Goal: Task Accomplishment & Management: Manage account settings

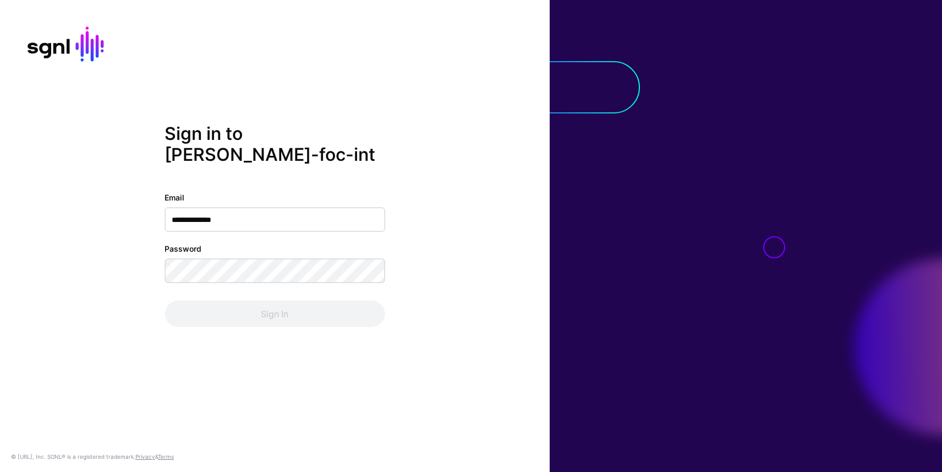
type input "**********"
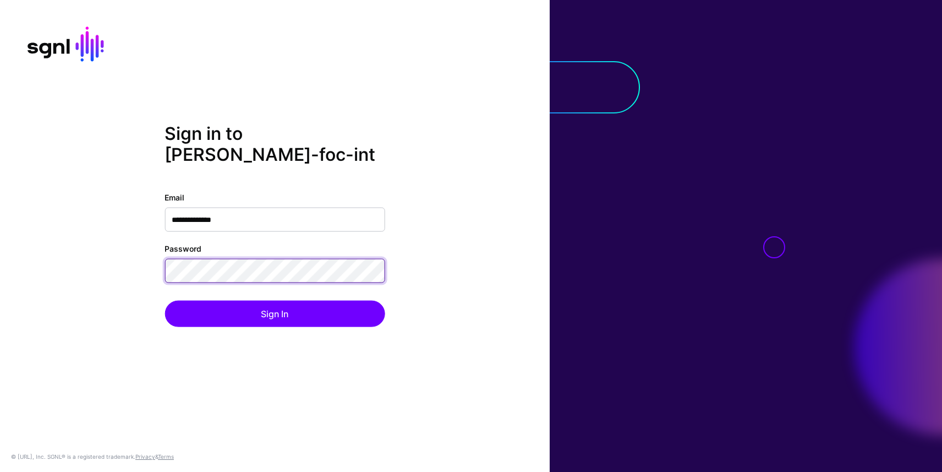
click at [165, 301] on button "Sign In" at bounding box center [275, 314] width 220 height 26
click at [33, 237] on div "**********" at bounding box center [275, 236] width 550 height 226
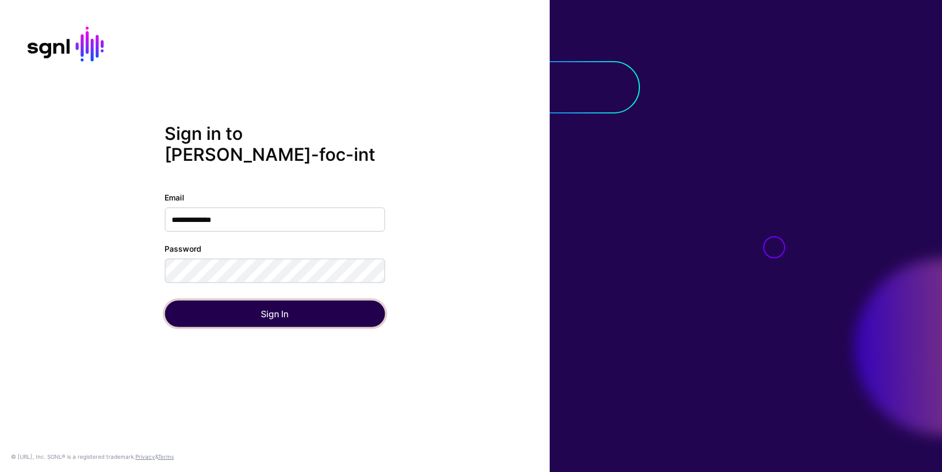
click at [192, 307] on button "Sign In" at bounding box center [275, 314] width 220 height 26
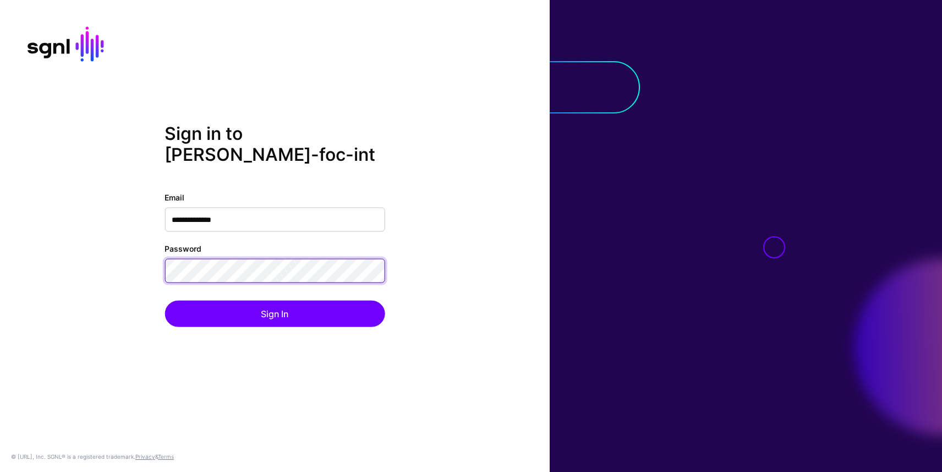
click at [105, 238] on div "**********" at bounding box center [275, 236] width 550 height 226
click at [165, 301] on button "Sign In" at bounding box center [275, 314] width 220 height 26
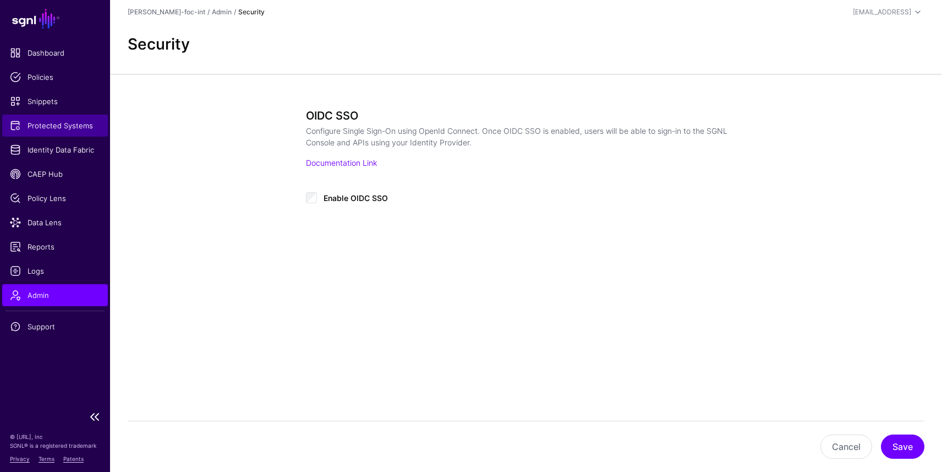
click at [81, 125] on span "Protected Systems" at bounding box center [55, 125] width 90 height 11
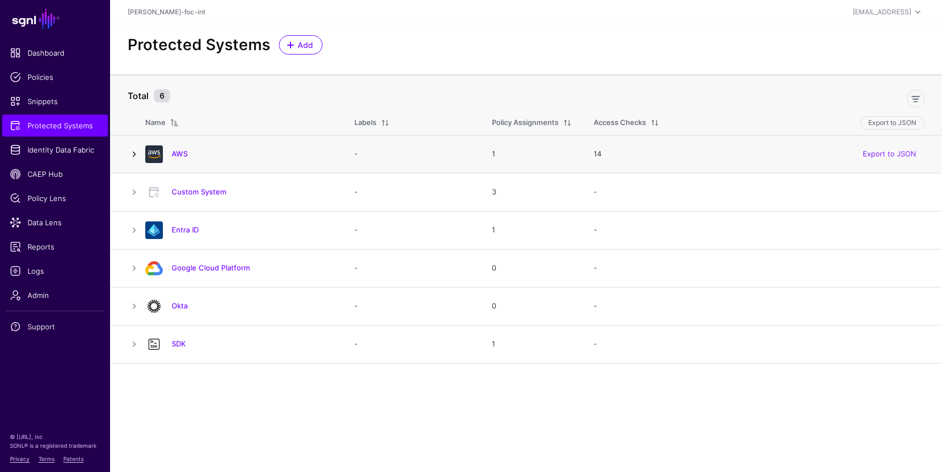
click at [133, 152] on link at bounding box center [134, 154] width 13 height 13
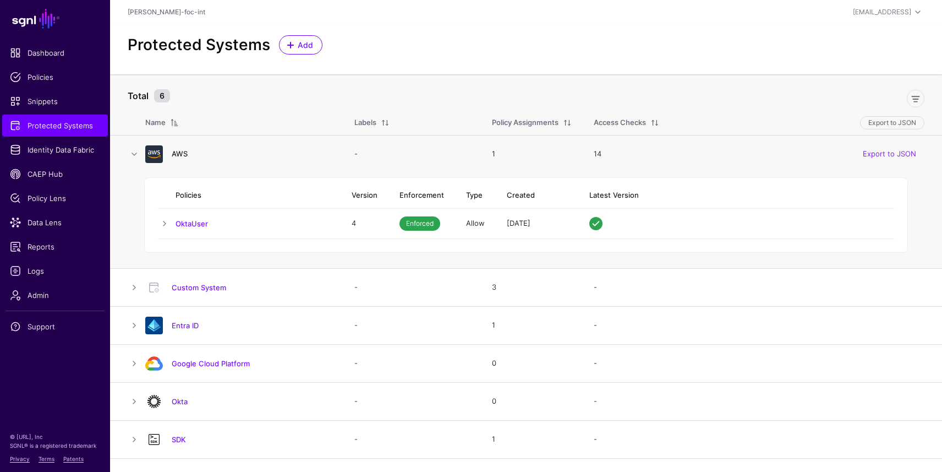
click at [182, 151] on link "AWS" at bounding box center [180, 153] width 16 height 9
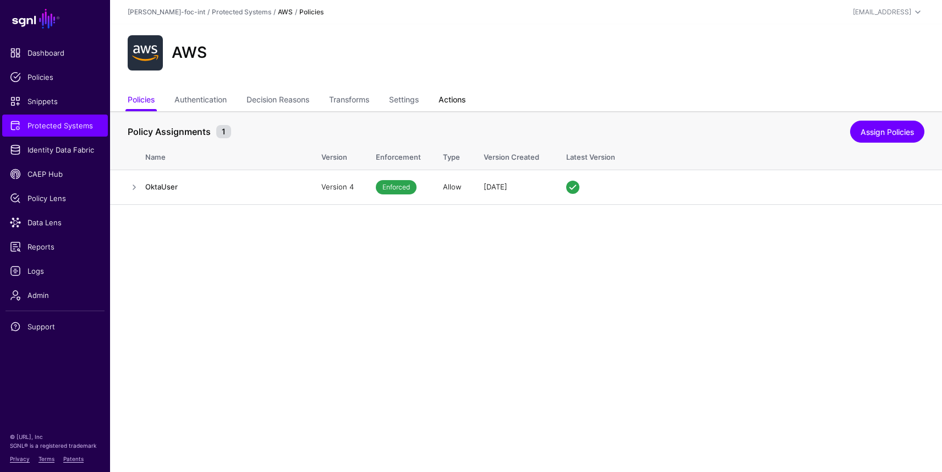
click at [452, 94] on link "Actions" at bounding box center [452, 100] width 27 height 21
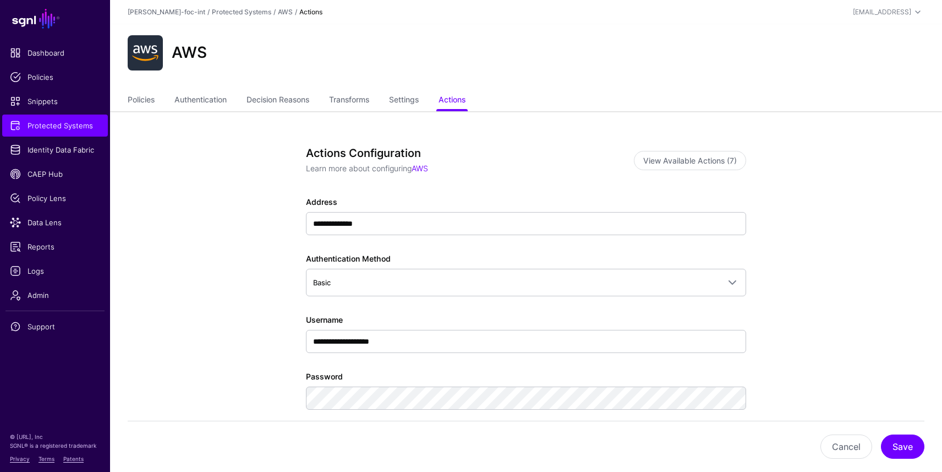
scroll to position [79, 0]
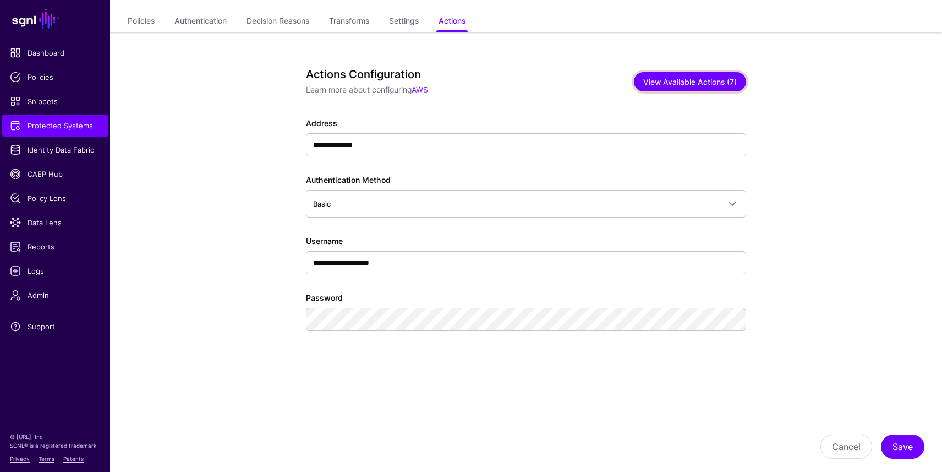
click at [689, 75] on button "View Available Actions (7)" at bounding box center [690, 81] width 112 height 19
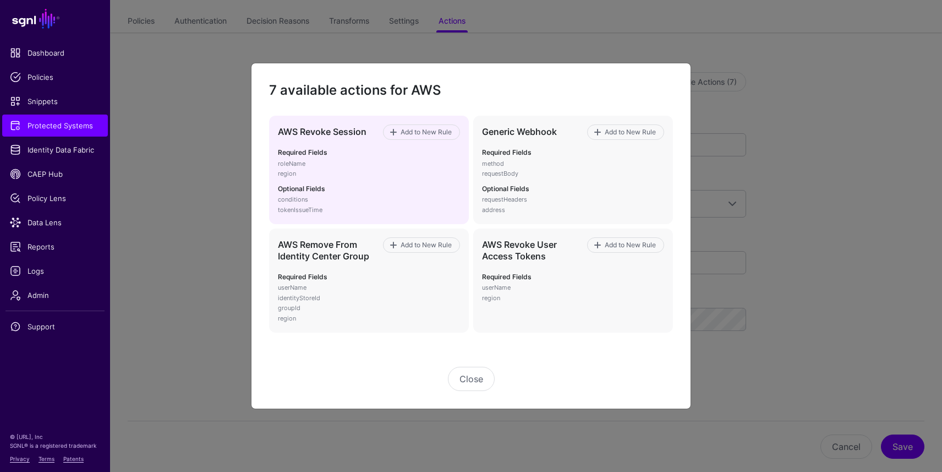
click at [358, 162] on p "roleName" at bounding box center [369, 163] width 182 height 9
click at [403, 131] on span "Add to New Rule" at bounding box center [427, 132] width 54 height 10
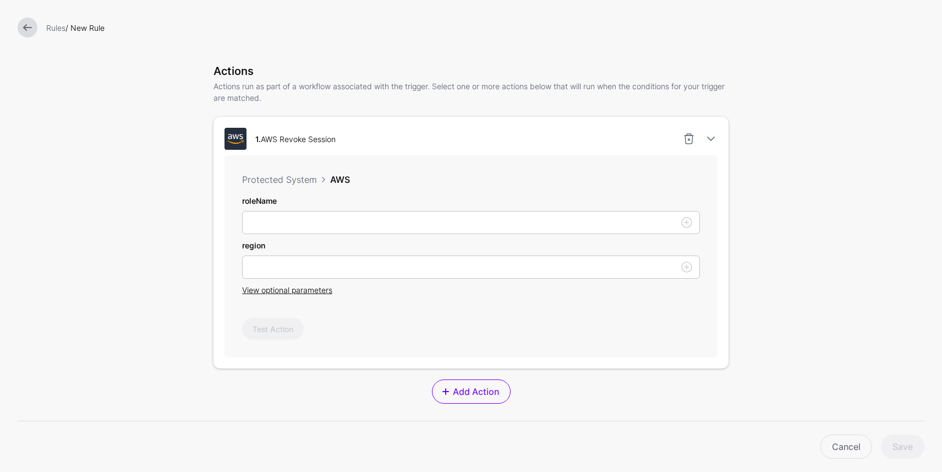
scroll to position [201, 0]
click at [262, 293] on span "View optional parameters" at bounding box center [287, 289] width 90 height 9
click at [28, 28] on link at bounding box center [28, 28] width 20 height 20
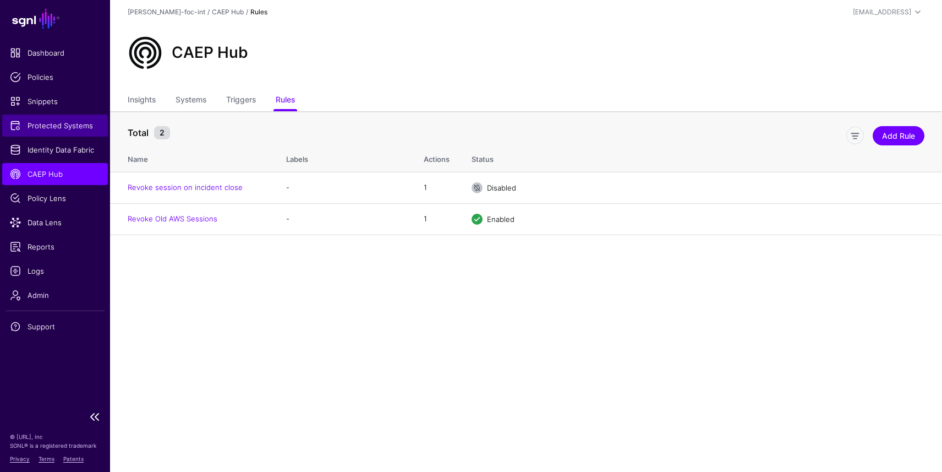
click at [50, 127] on span "Protected Systems" at bounding box center [55, 125] width 90 height 11
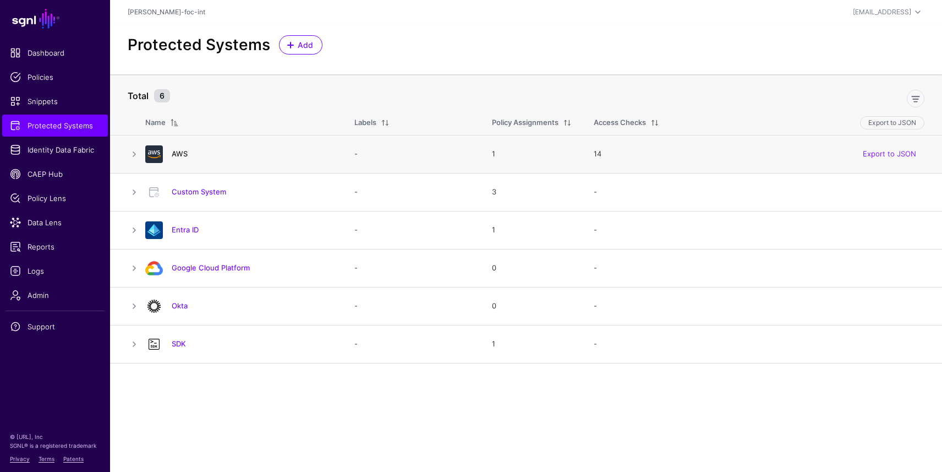
click at [185, 153] on link "AWS" at bounding box center [180, 153] width 16 height 9
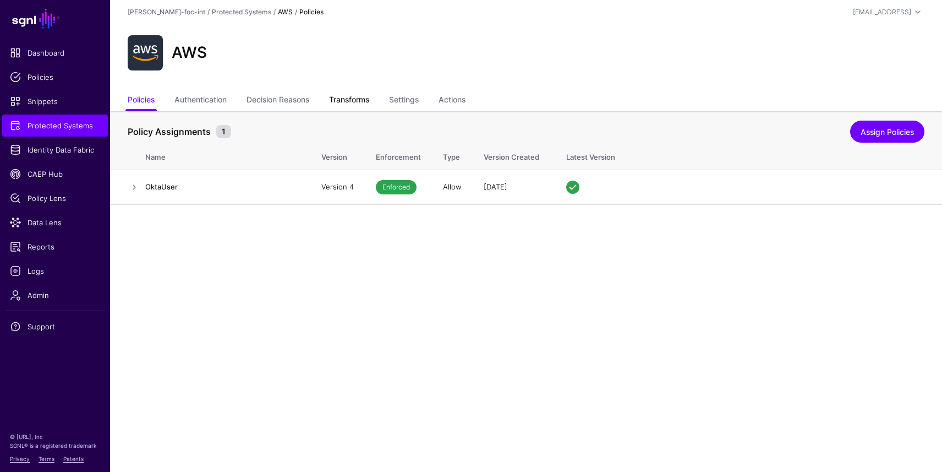
click at [358, 103] on link "Transforms" at bounding box center [349, 100] width 40 height 21
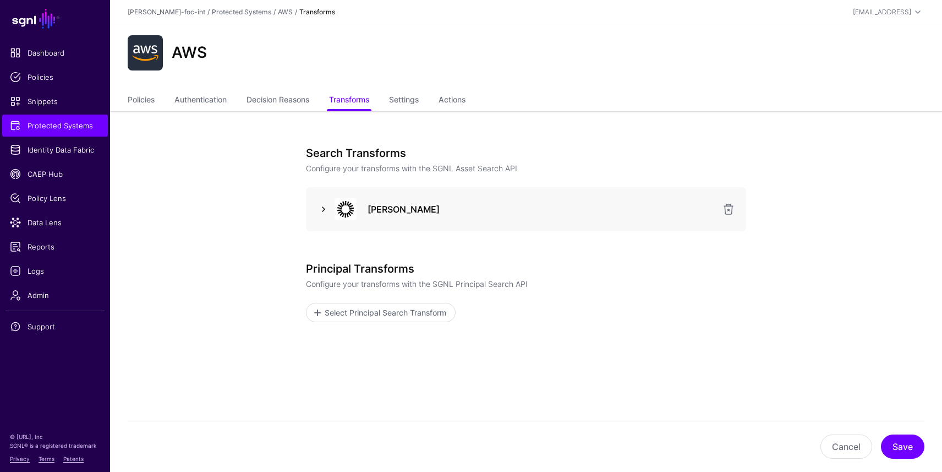
click at [324, 208] on link at bounding box center [323, 209] width 13 height 13
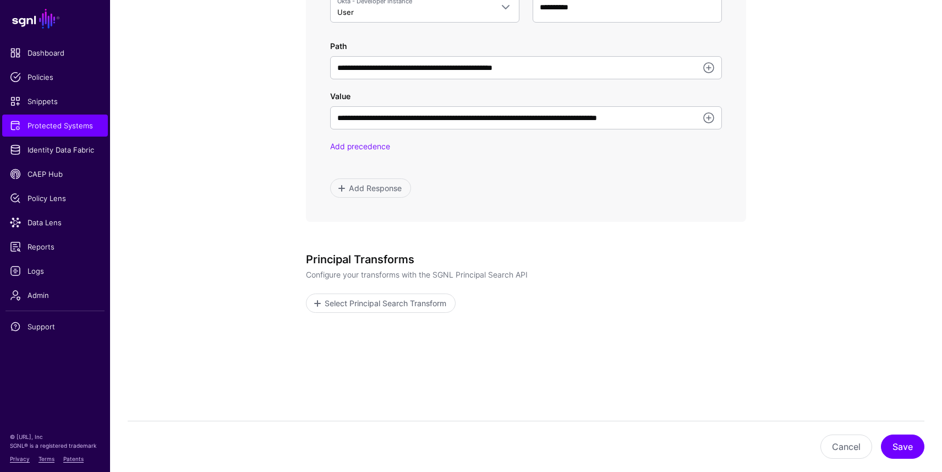
scroll to position [768, 0]
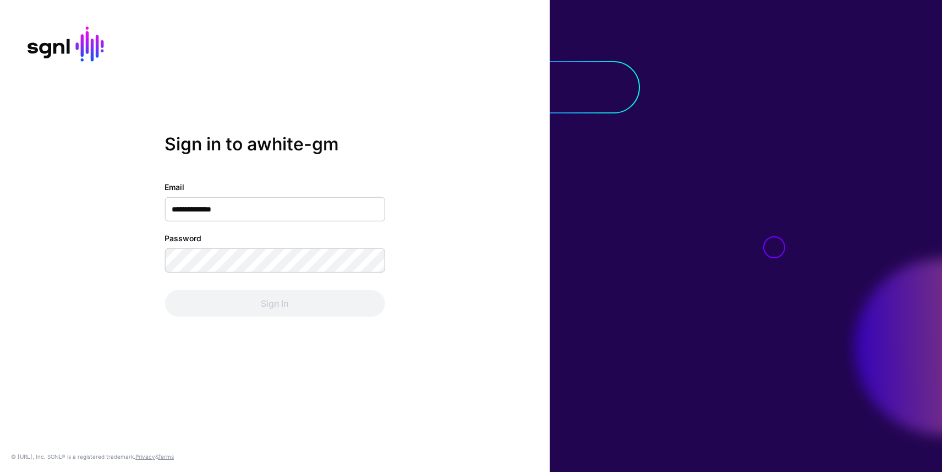
type input "**********"
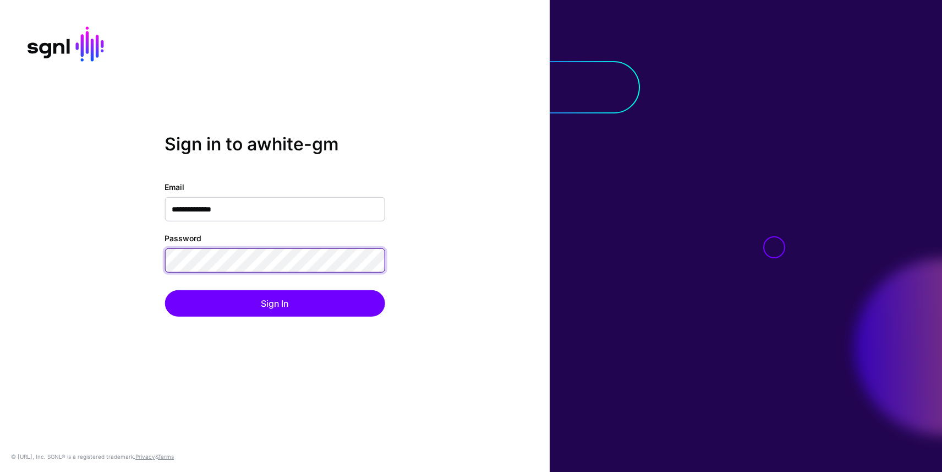
click at [165, 290] on button "Sign In" at bounding box center [275, 303] width 220 height 26
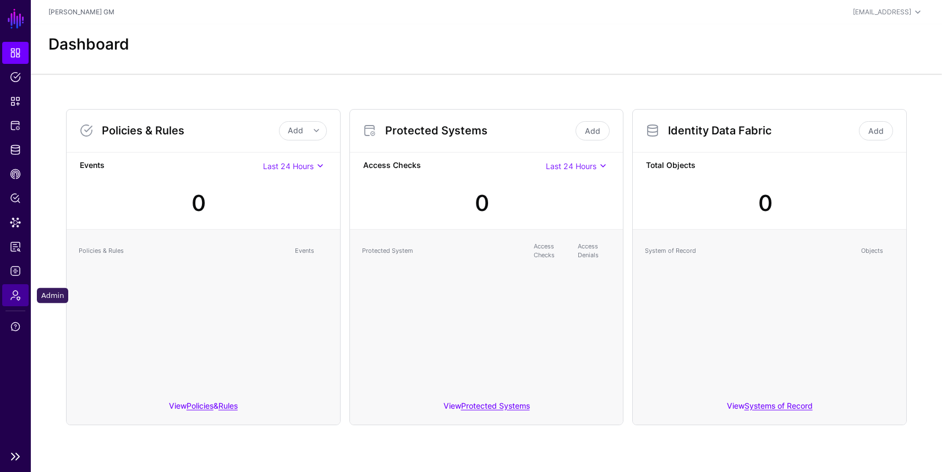
click at [20, 295] on span "Admin" at bounding box center [15, 295] width 11 height 11
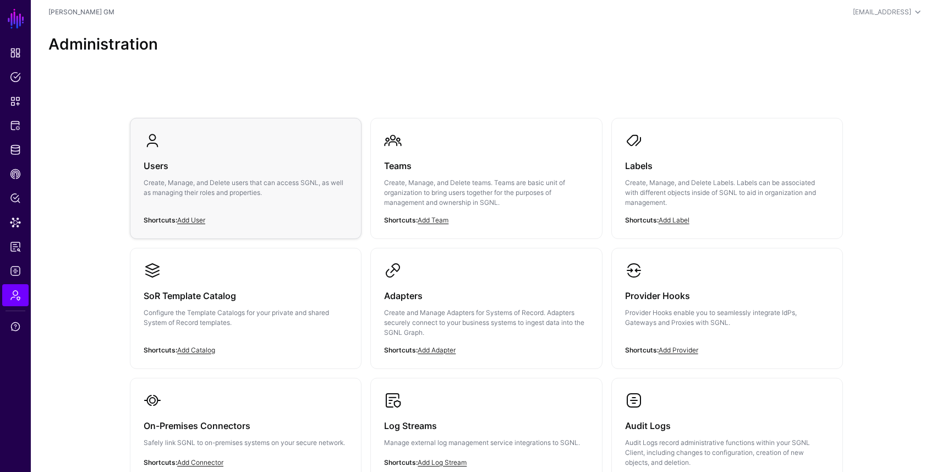
click at [204, 178] on p "Create, Manage, and Delete users that can access SGNL, as well as managing thei…" at bounding box center [246, 188] width 204 height 20
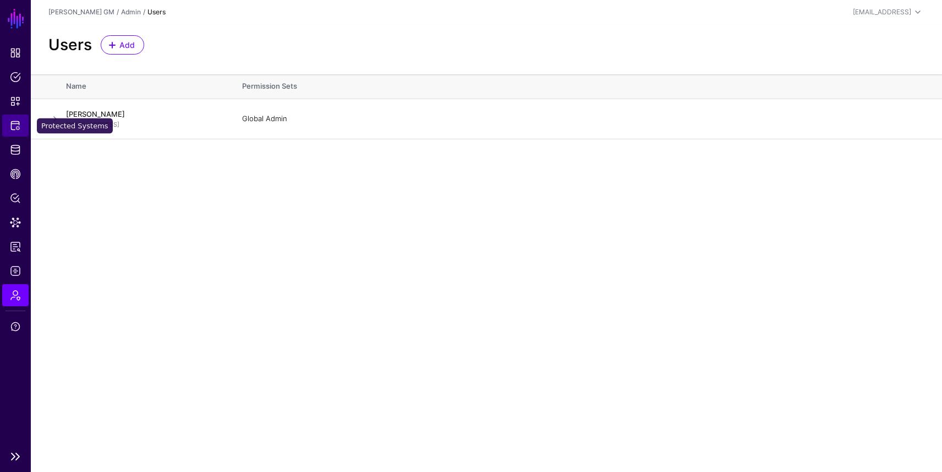
click at [18, 125] on span "Protected Systems" at bounding box center [15, 125] width 11 height 11
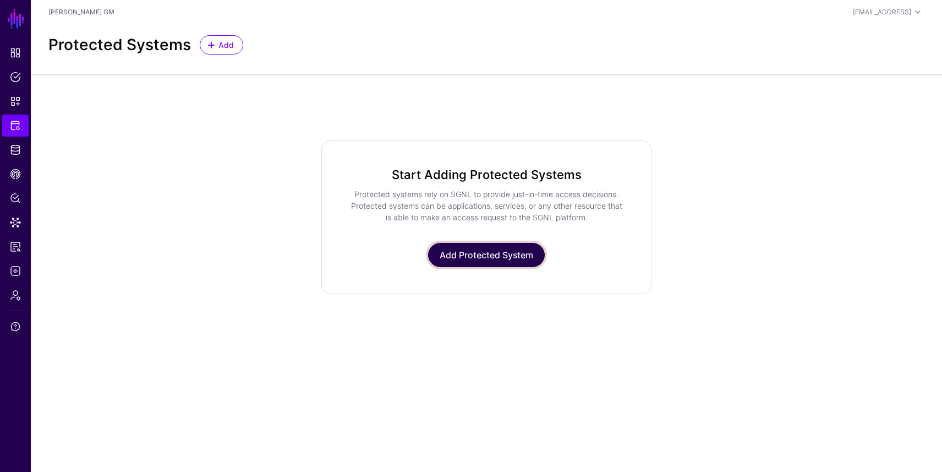
click at [499, 259] on link "Add Protected System" at bounding box center [486, 255] width 117 height 24
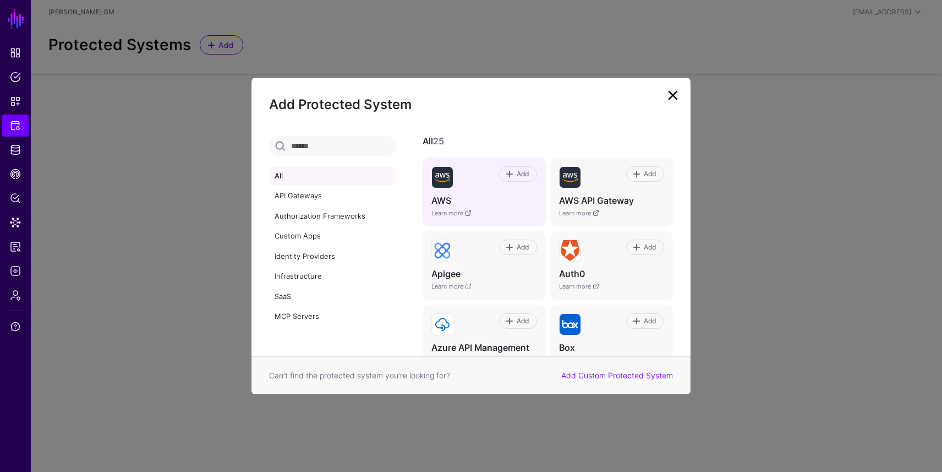
click at [496, 195] on h4 "AWS" at bounding box center [484, 201] width 105 height 12
click at [511, 177] on span at bounding box center [509, 174] width 9 height 9
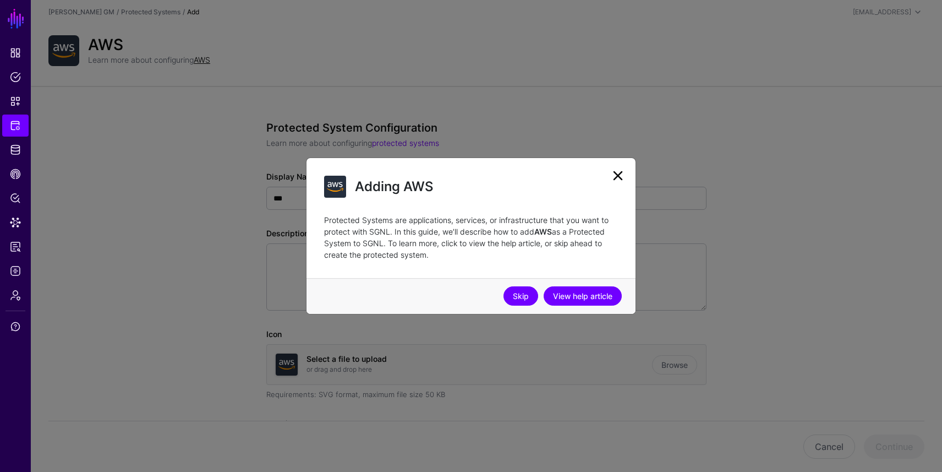
click at [511, 298] on link "Skip" at bounding box center [521, 295] width 35 height 19
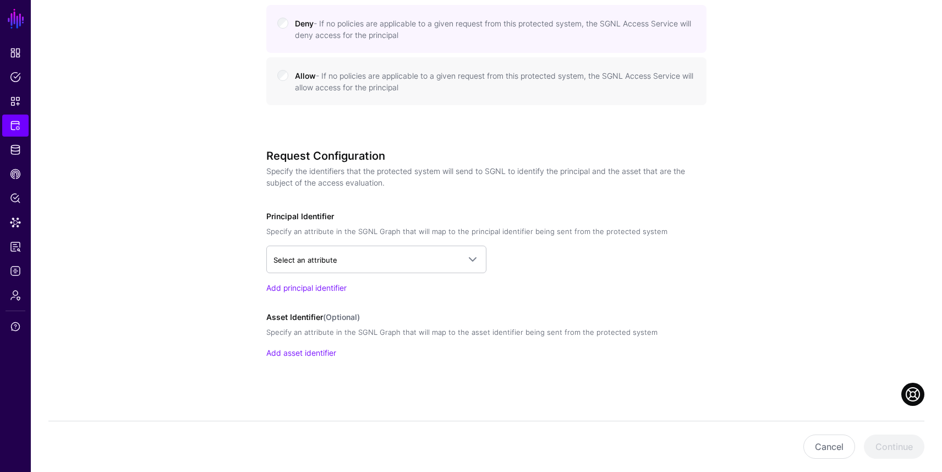
scroll to position [558, 0]
click at [479, 258] on span at bounding box center [472, 258] width 13 height 13
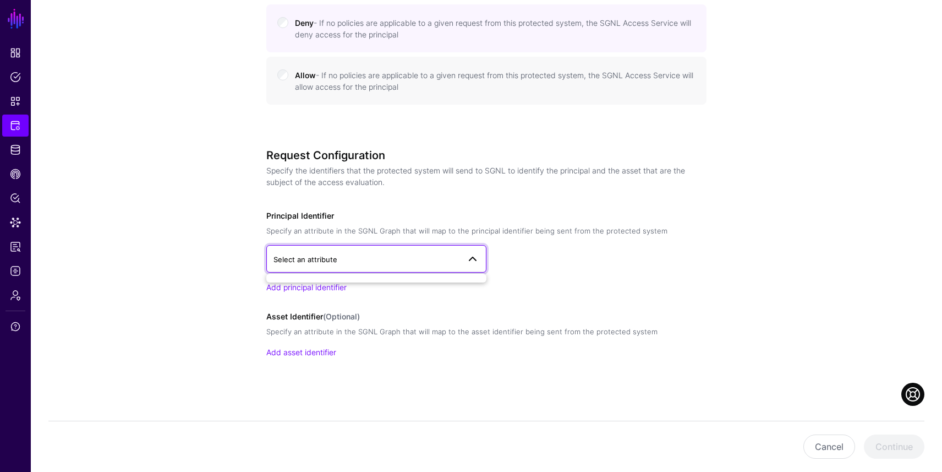
click at [479, 258] on span at bounding box center [472, 258] width 13 height 13
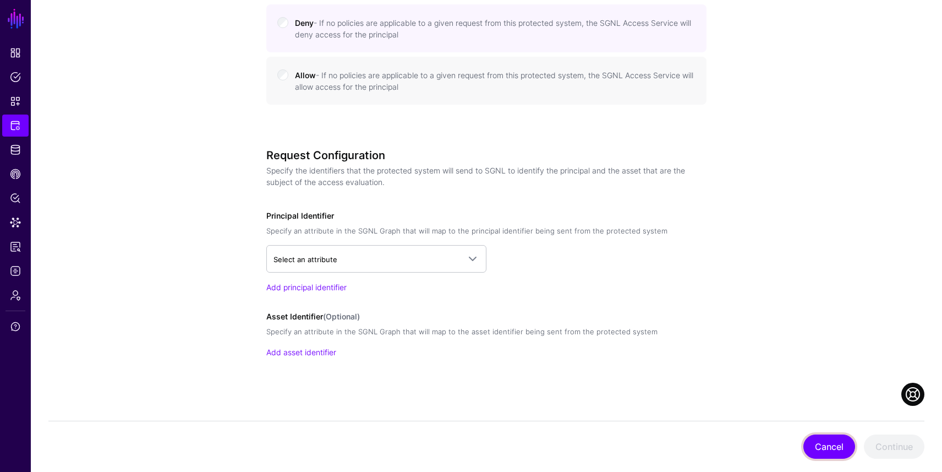
click at [832, 442] on button "Cancel" at bounding box center [830, 446] width 52 height 24
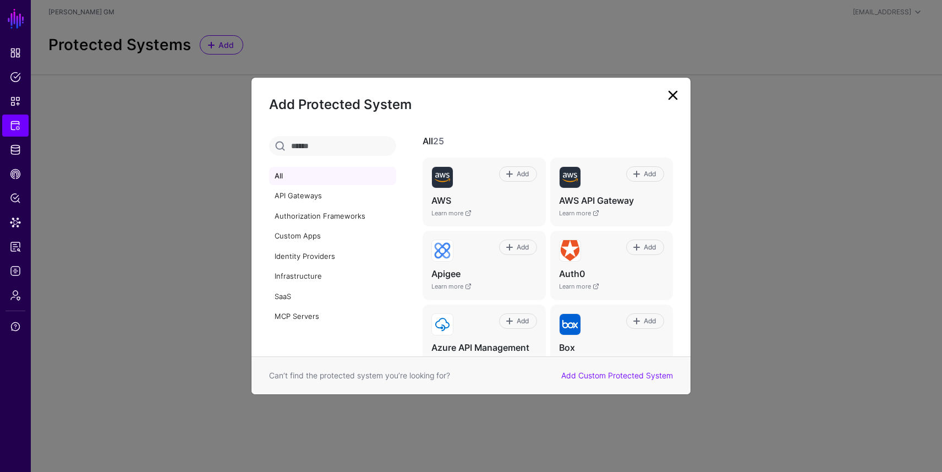
click at [673, 95] on link at bounding box center [673, 95] width 18 height 18
